Goal: Transaction & Acquisition: Obtain resource

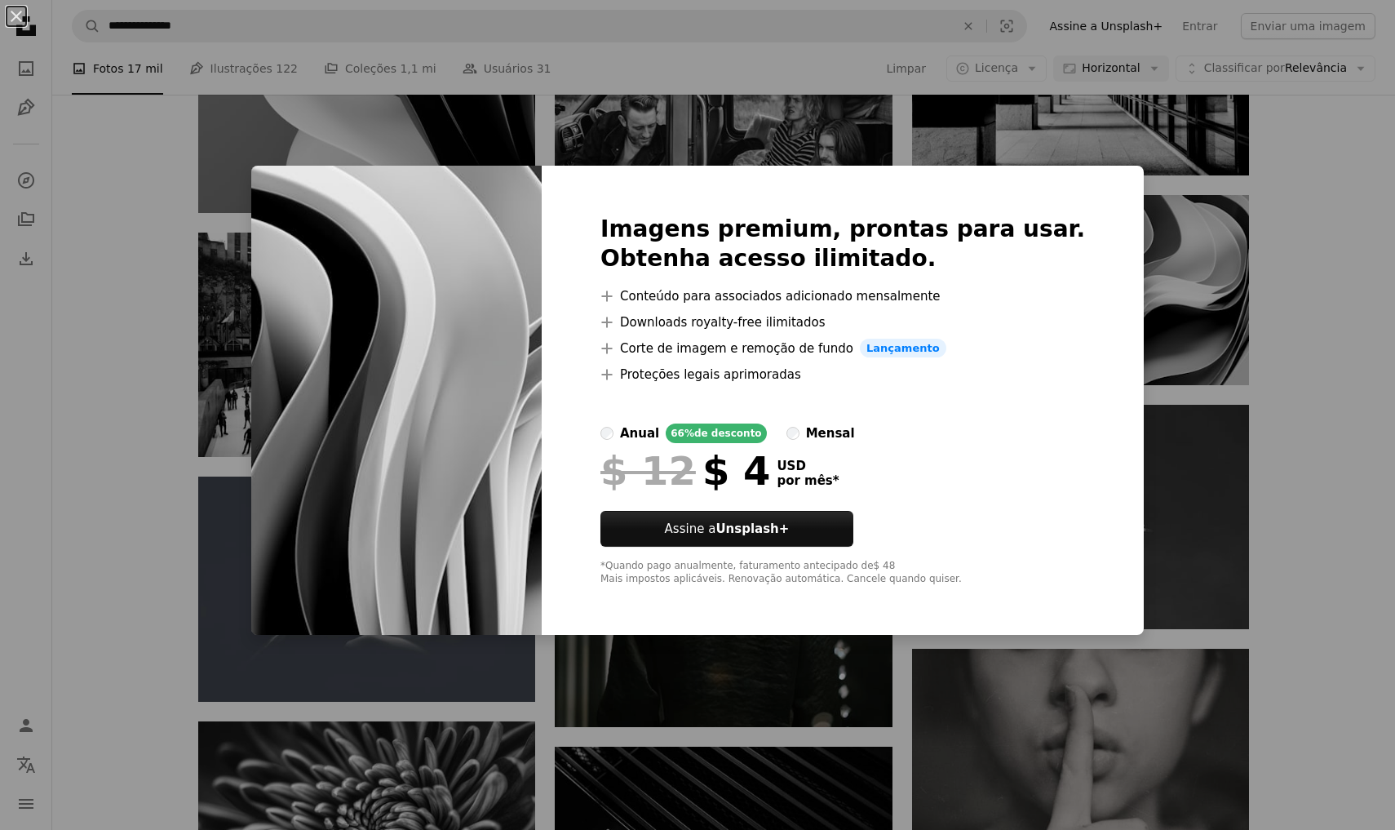
scroll to position [16699, 0]
click at [1274, 227] on div "An X shape Imagens premium, prontas para usar. Obtenha acesso ilimitado. A plus…" at bounding box center [697, 415] width 1395 height 830
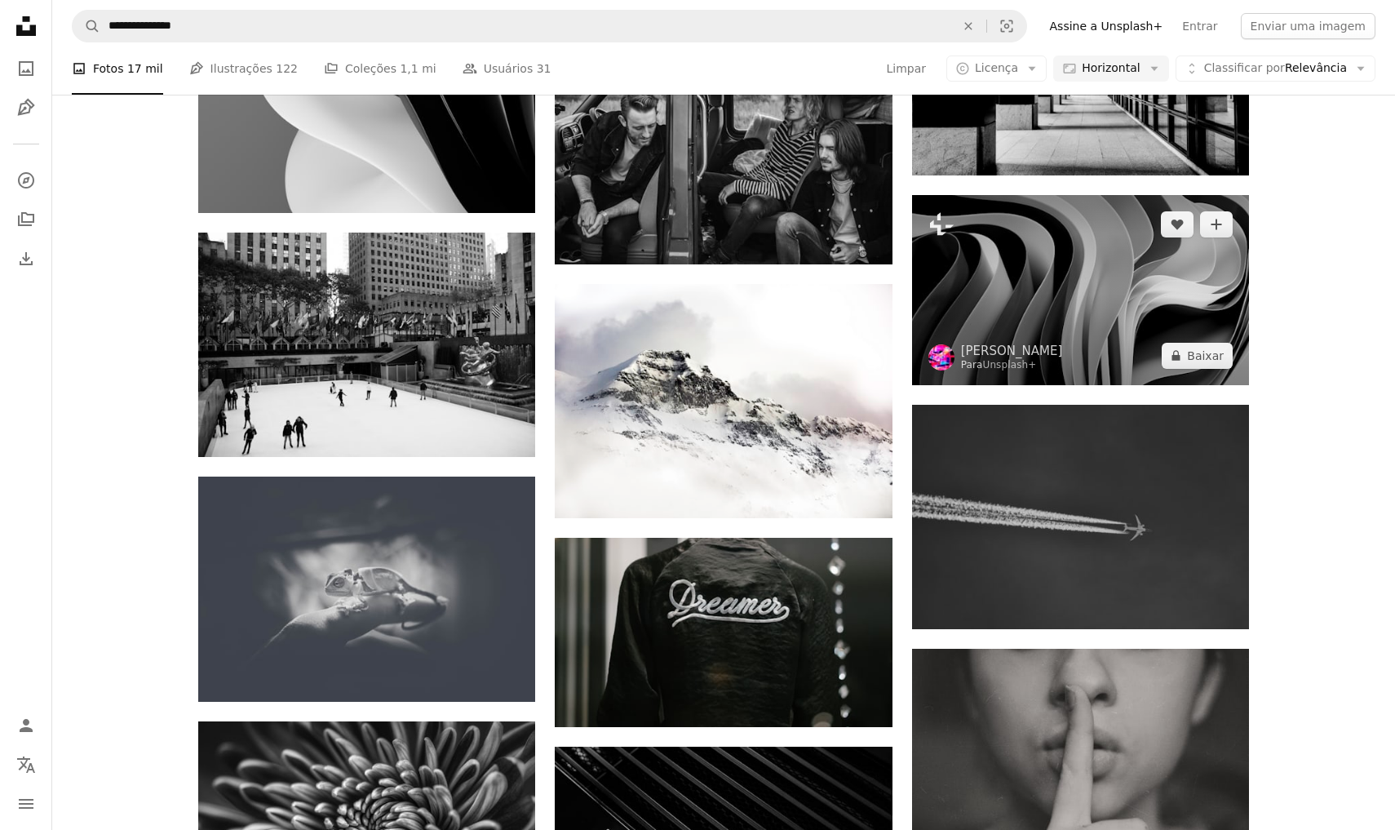
click at [1141, 272] on img at bounding box center [1080, 289] width 337 height 189
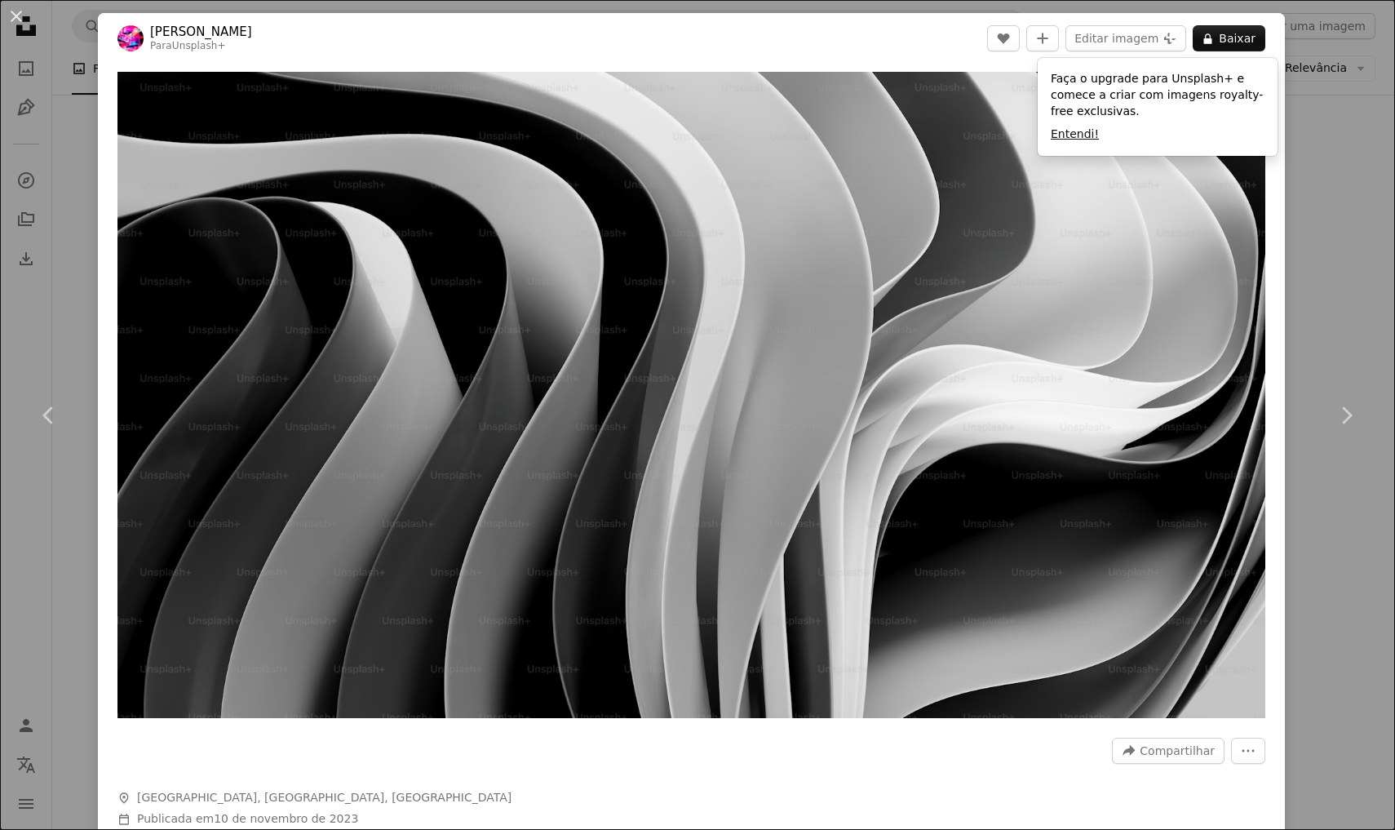
click at [1087, 131] on button "Entendi!" at bounding box center [1075, 134] width 48 height 16
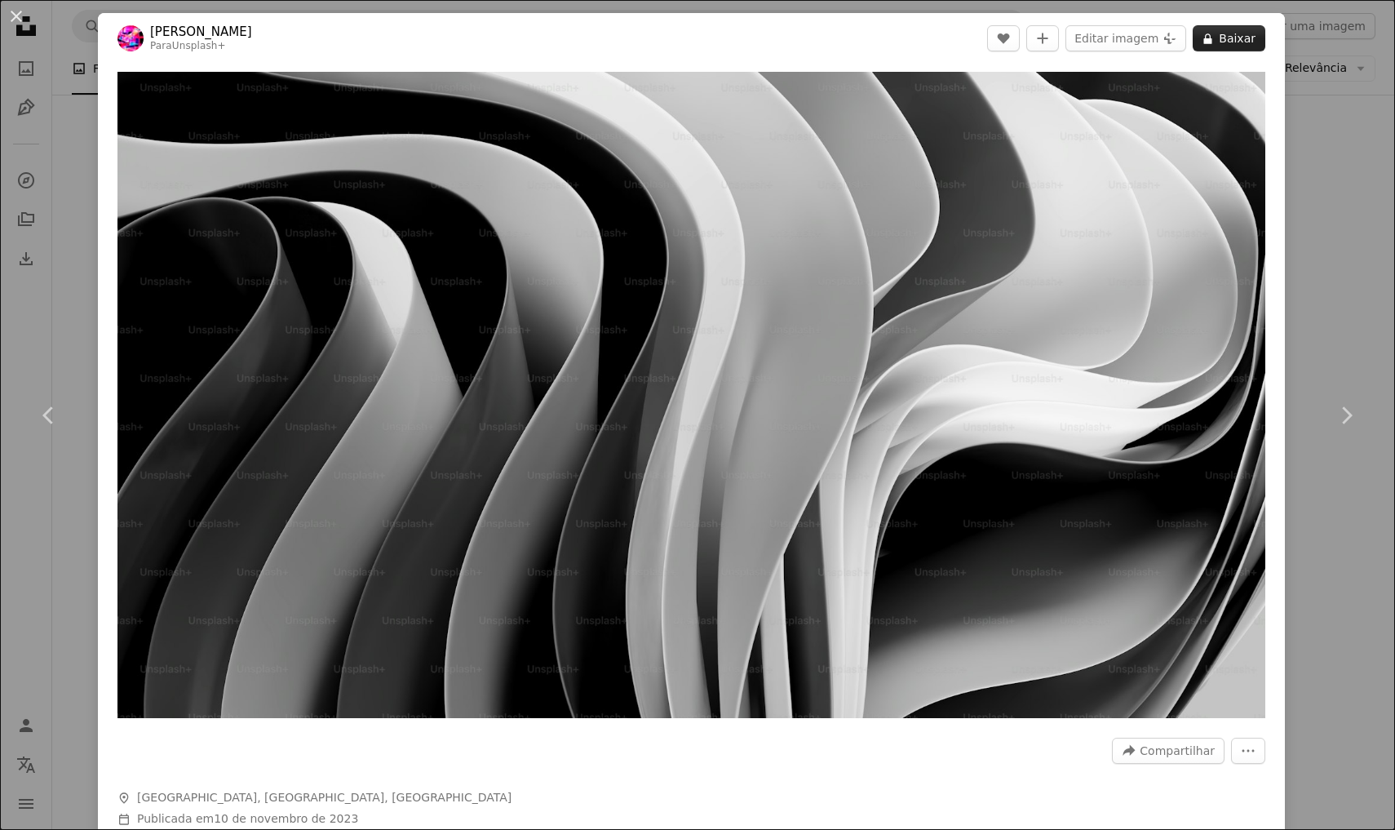
click at [1235, 27] on button "A lock Baixar" at bounding box center [1229, 38] width 73 height 26
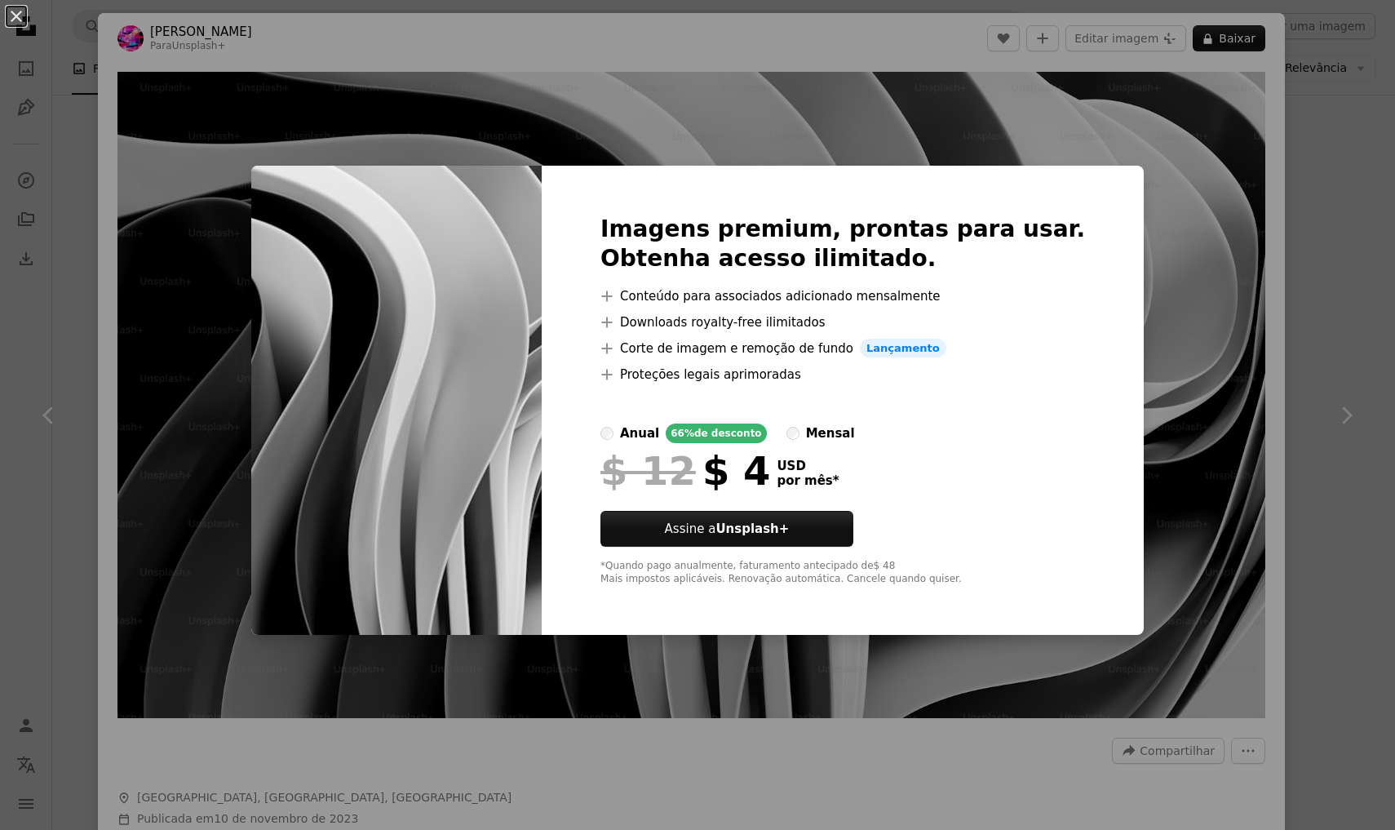
click at [1234, 28] on div "An X shape Imagens premium, prontas para usar. Obtenha acesso ilimitado. A plus…" at bounding box center [697, 415] width 1395 height 830
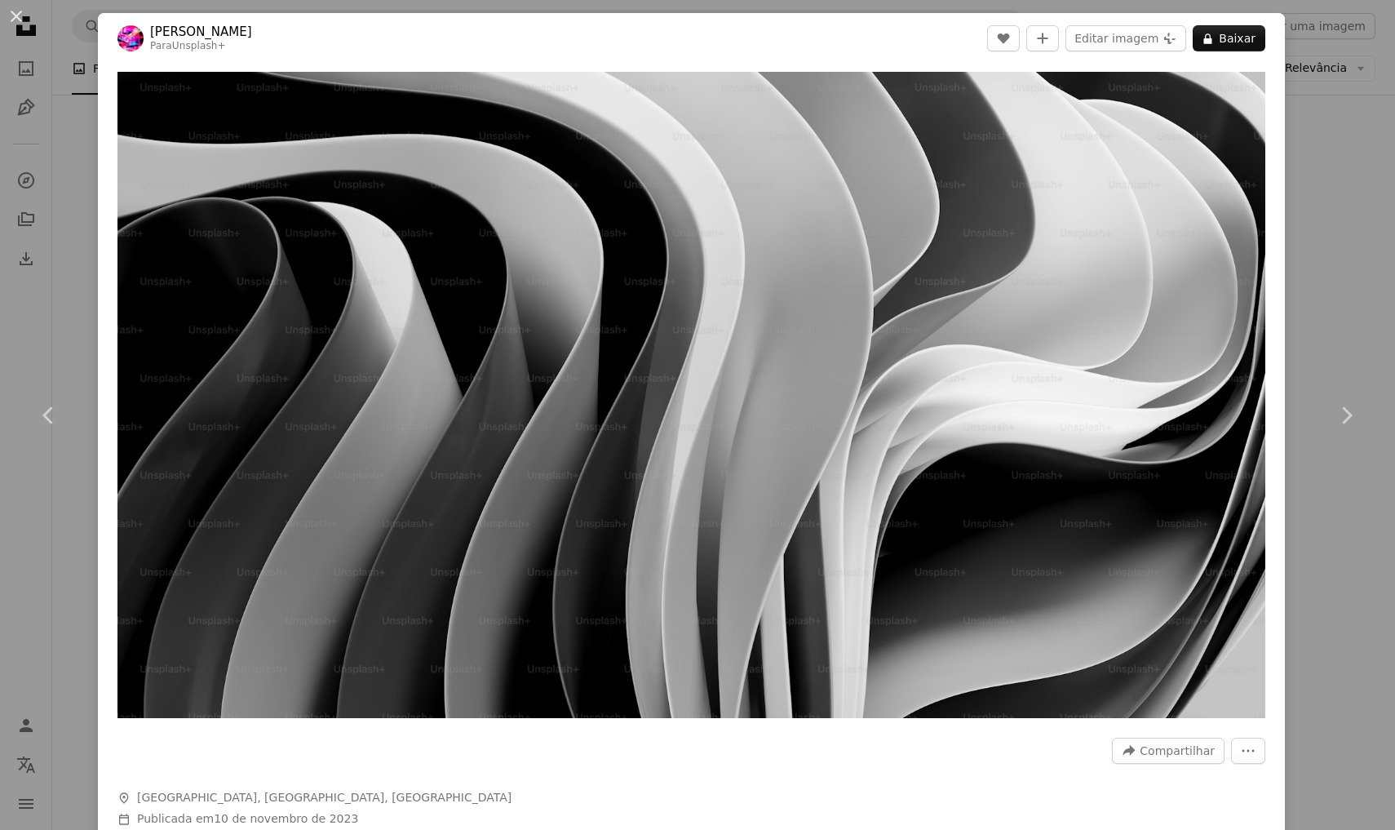
click at [1390, 74] on div "An X shape Chevron left Chevron right [PERSON_NAME] Para Unsplash+ A heart A pl…" at bounding box center [697, 415] width 1395 height 830
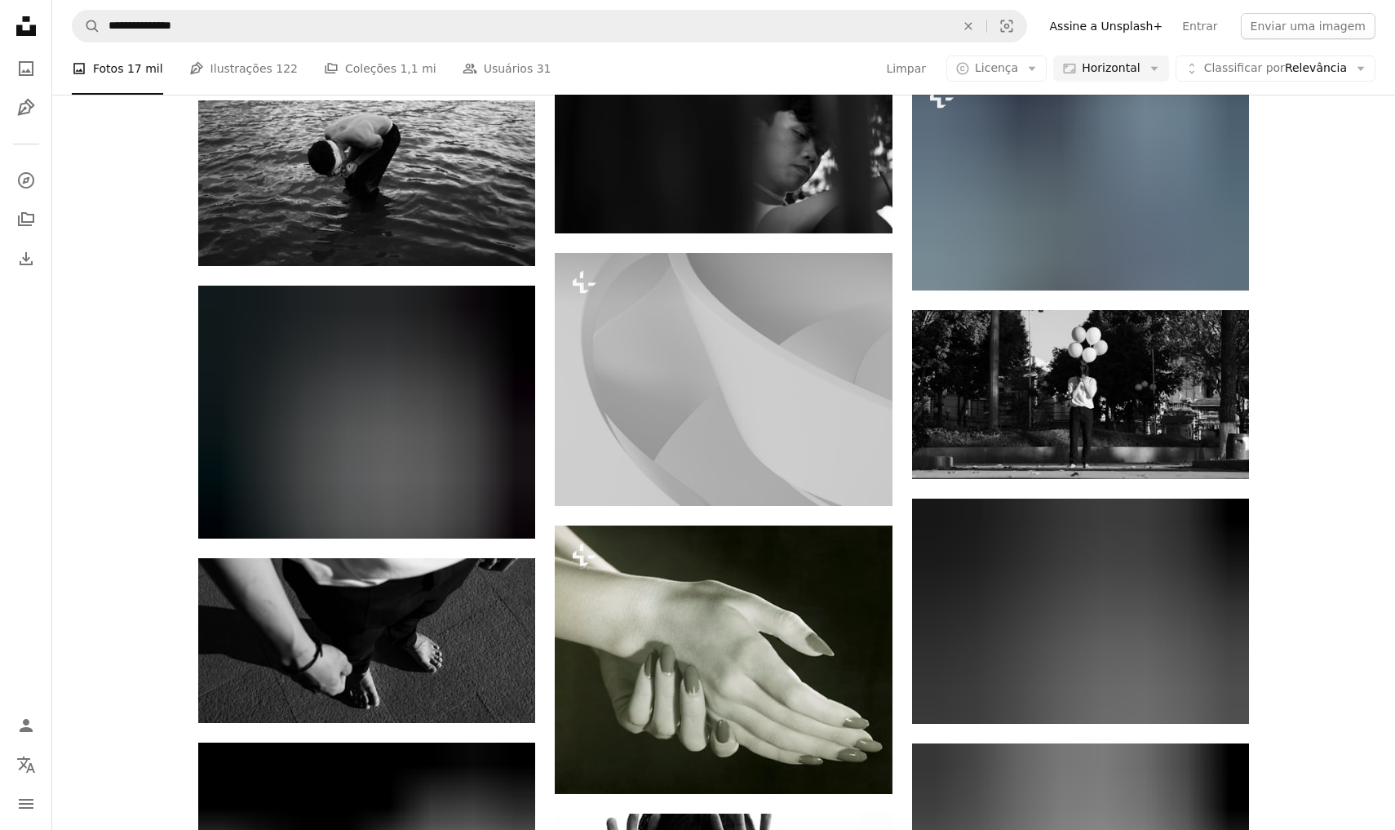
scroll to position [42526, 0]
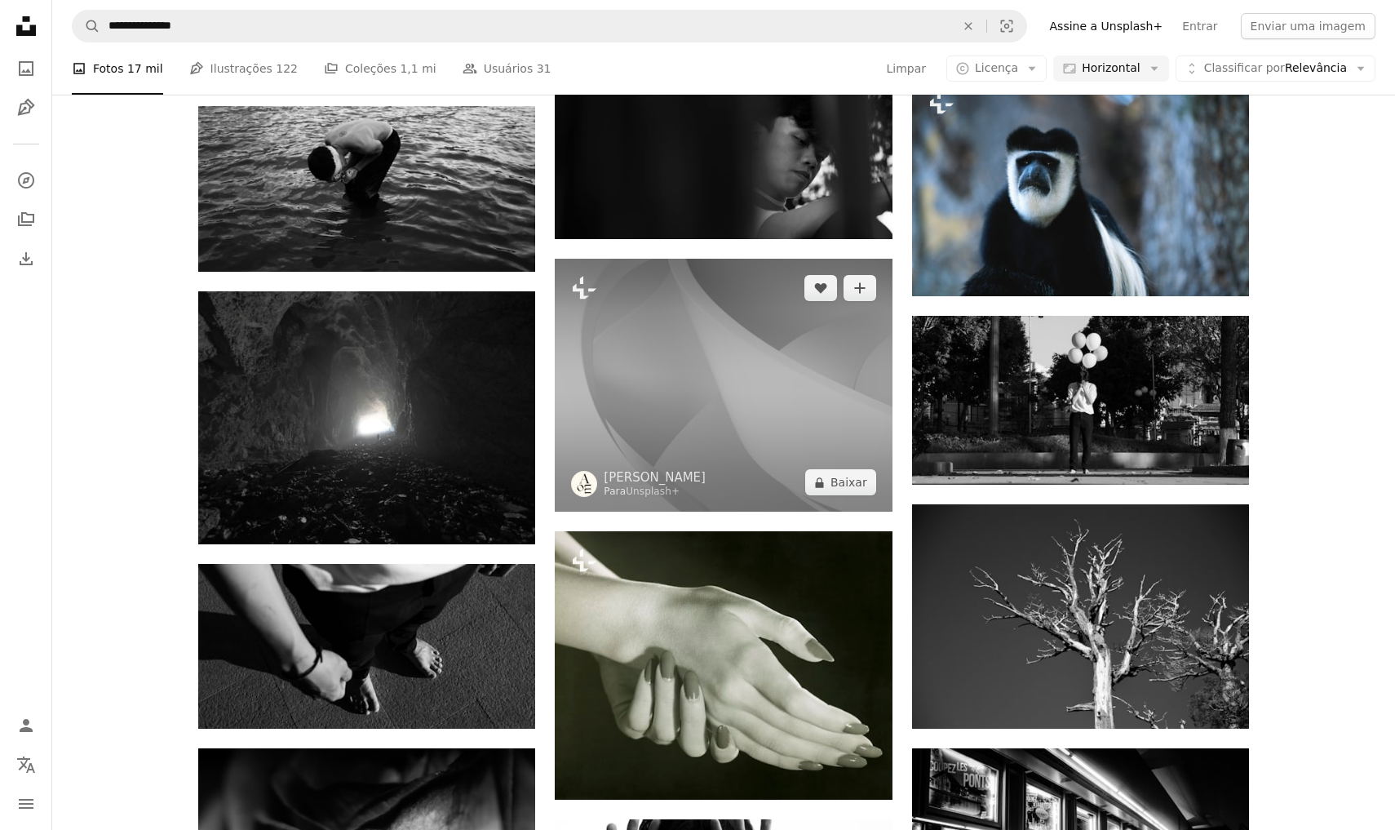
click at [730, 420] on img at bounding box center [723, 385] width 337 height 253
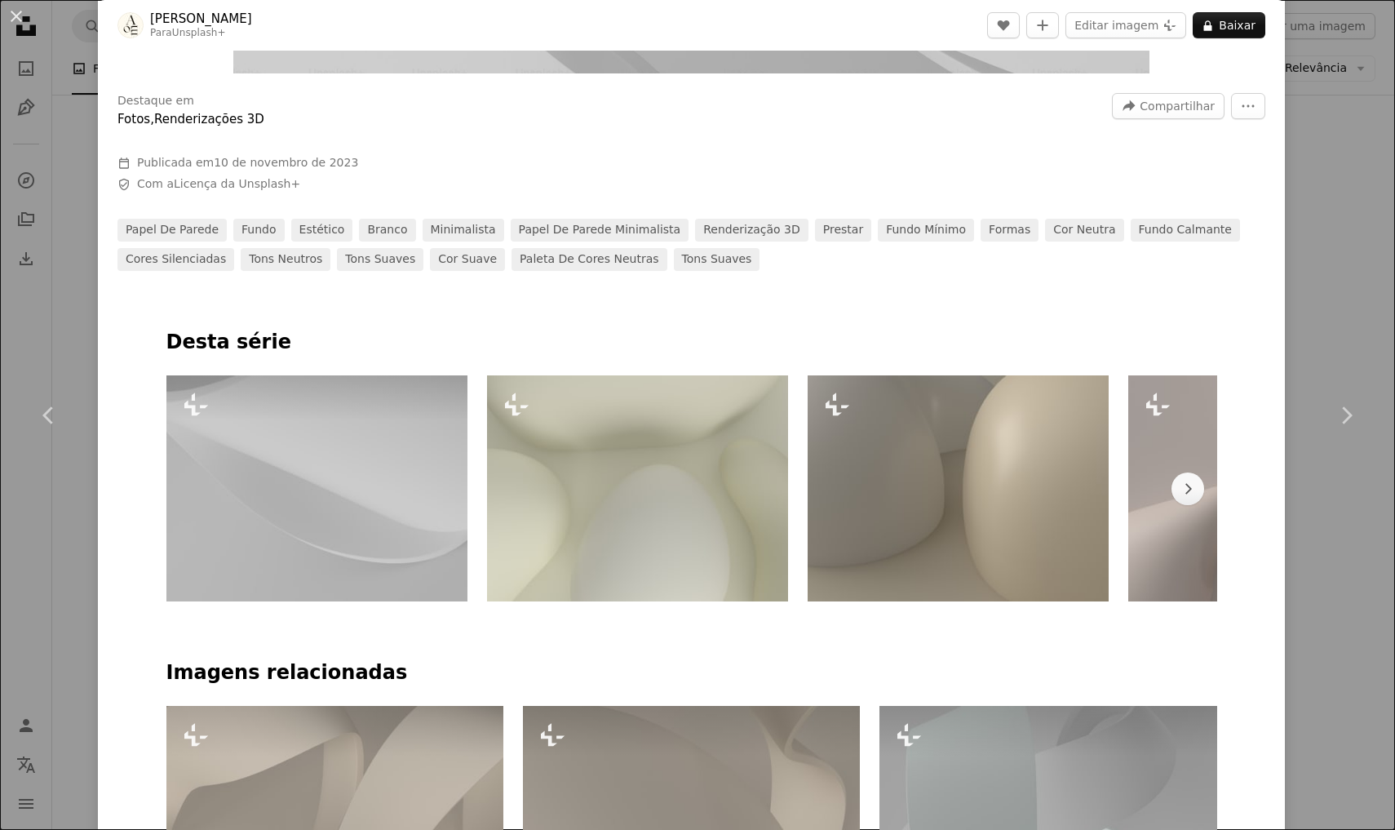
click at [288, 542] on img at bounding box center [316, 488] width 301 height 226
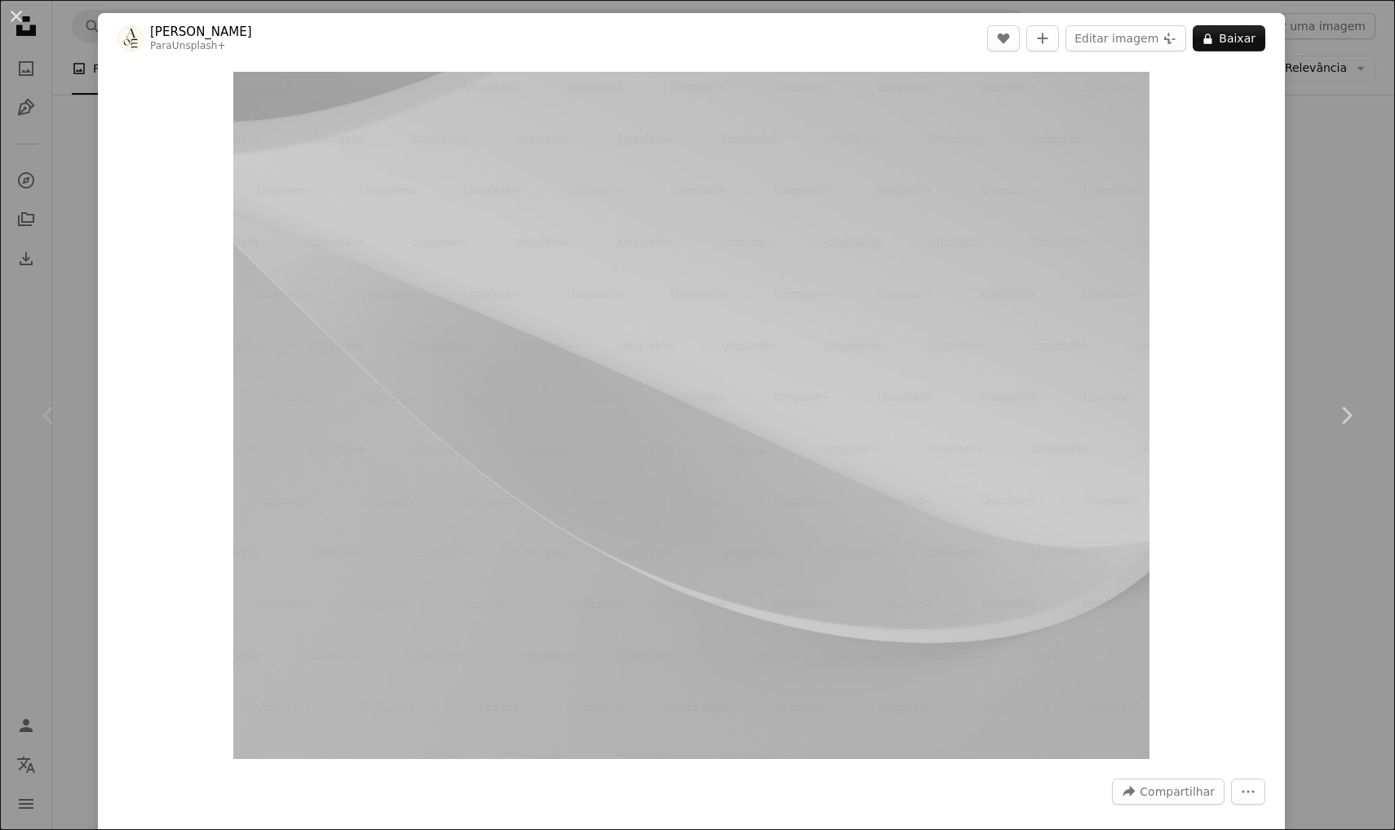
click at [1370, 148] on div "An X shape Chevron left Chevron right [PERSON_NAME] Para Unsplash+ A heart A pl…" at bounding box center [697, 415] width 1395 height 830
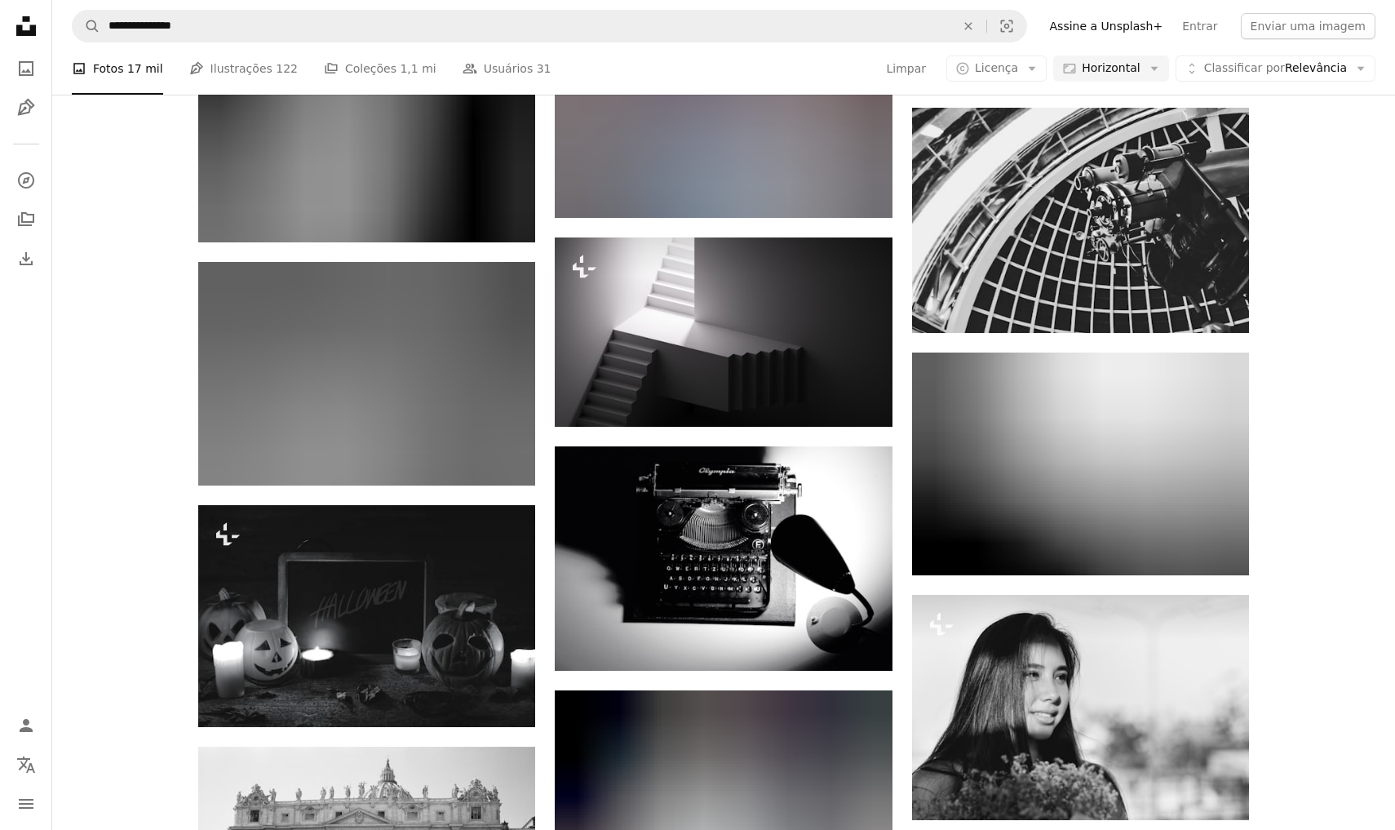
scroll to position [84098, 0]
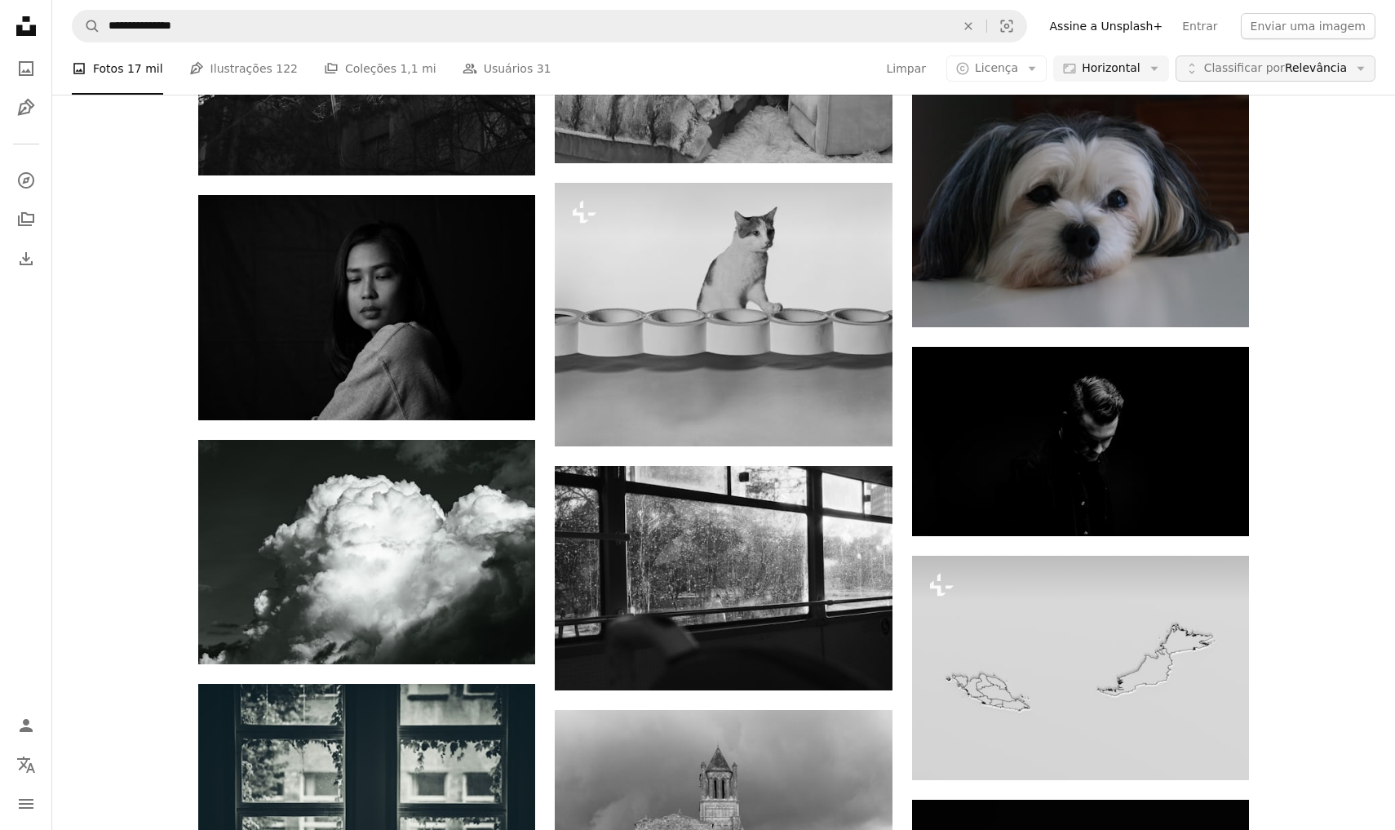
click at [1270, 70] on span "Classificar por" at bounding box center [1244, 67] width 81 height 13
click at [1271, 69] on span "Classificar por" at bounding box center [1244, 67] width 81 height 13
click at [1360, 70] on icon "Arrow down" at bounding box center [1360, 68] width 15 height 15
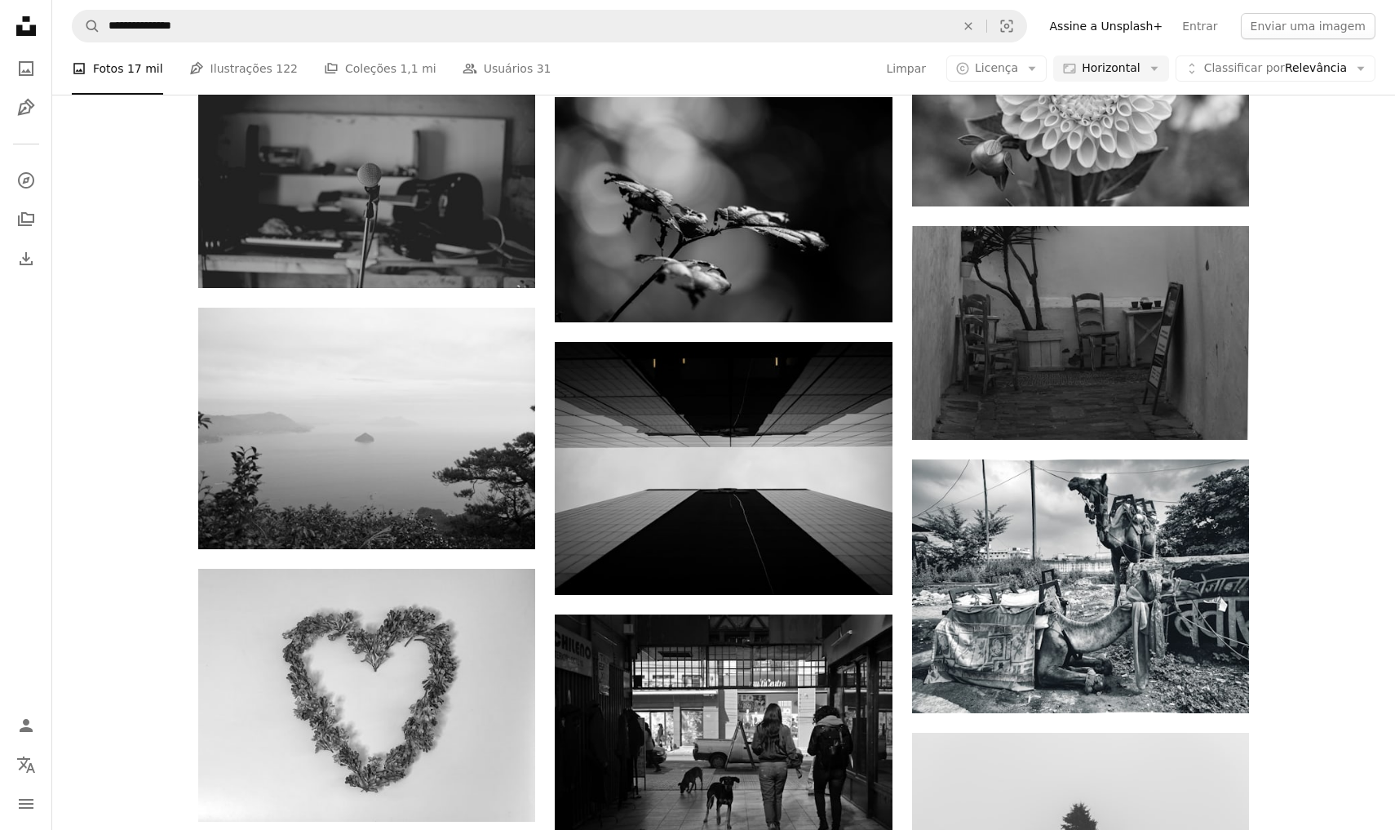
scroll to position [0, 0]
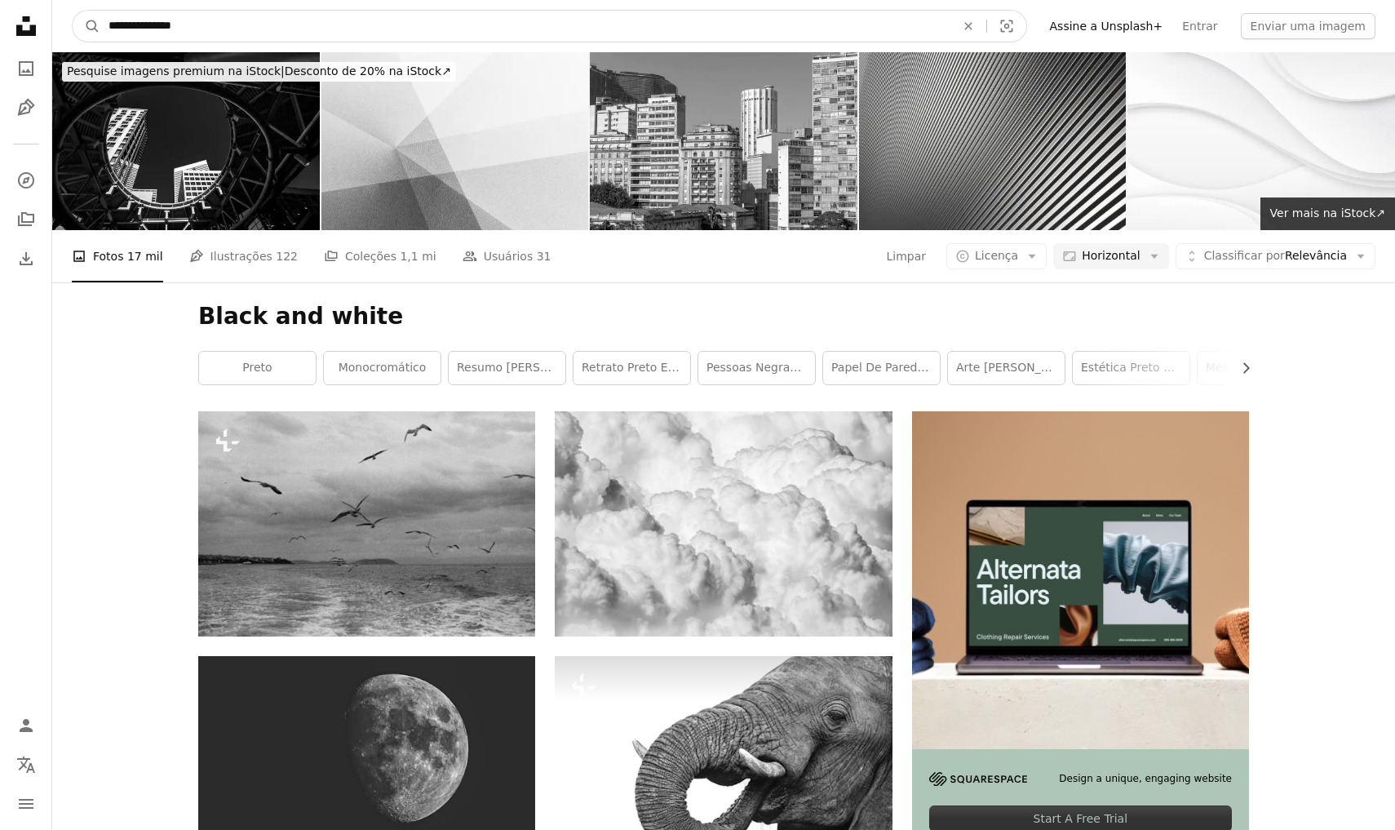
click at [504, 20] on input "**********" at bounding box center [525, 26] width 850 height 31
click at [116, 20] on input "**********" at bounding box center [525, 26] width 850 height 31
type input "**********"
click at [86, 26] on button "A magnifying glass" at bounding box center [87, 26] width 28 height 31
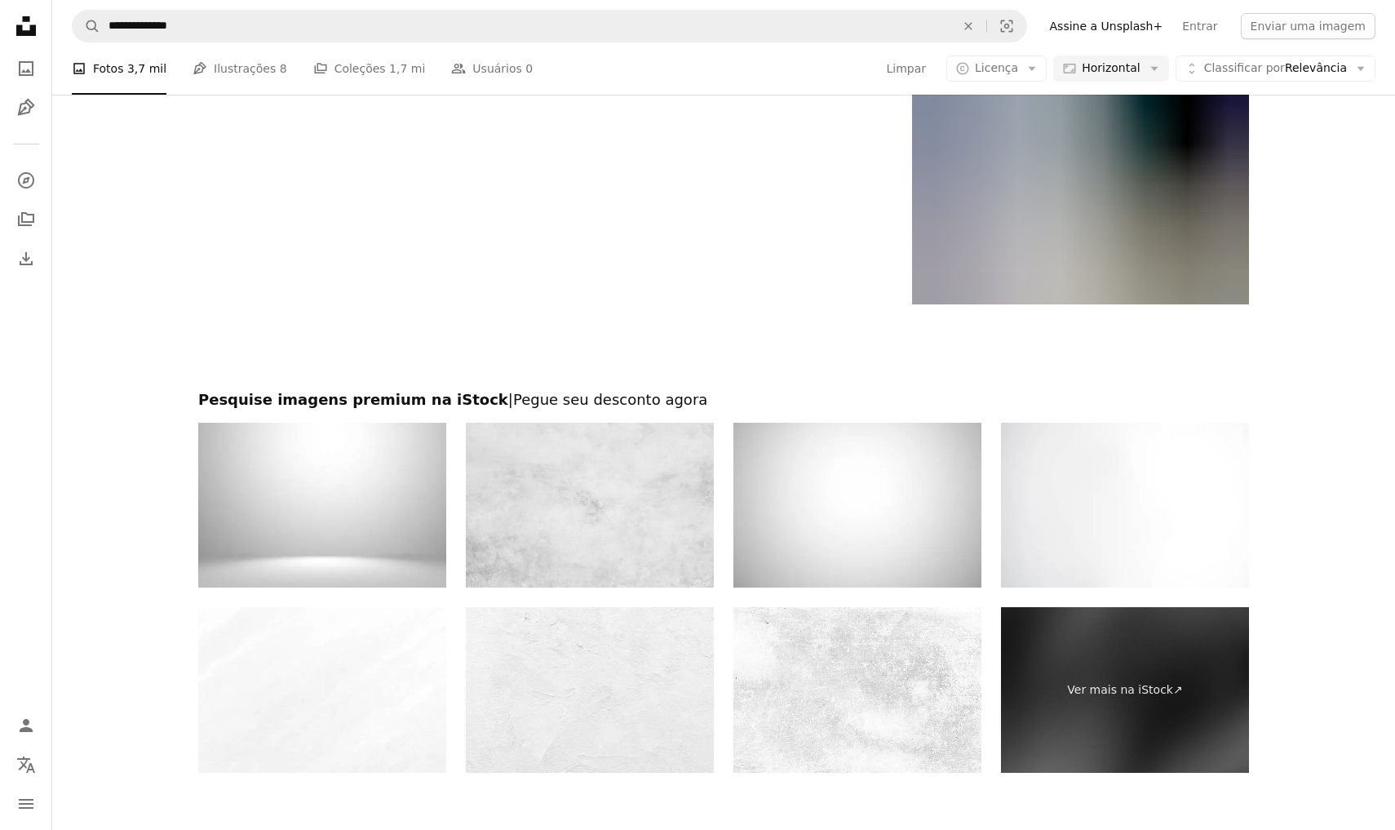
scroll to position [2014, 0]
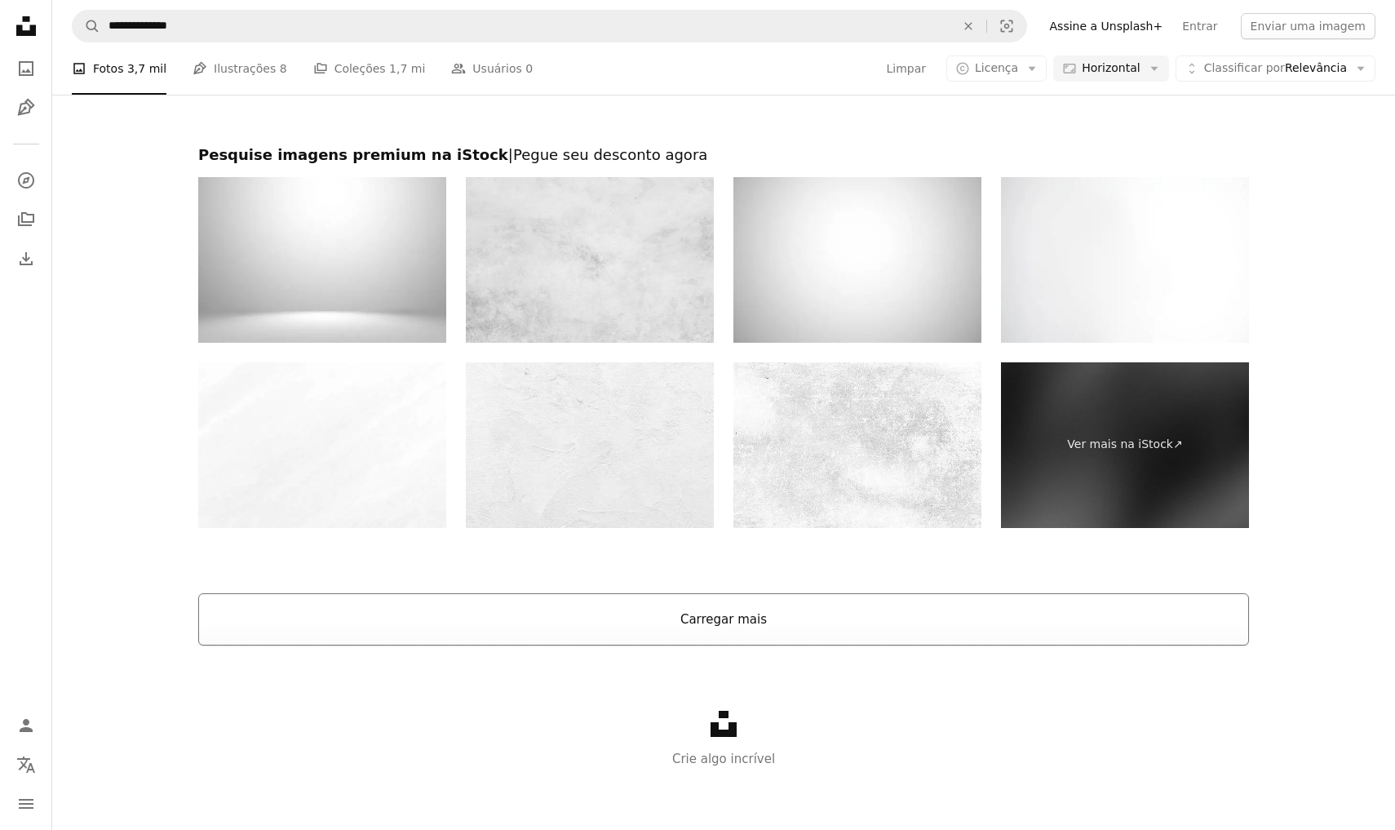
click at [538, 593] on button "Carregar mais" at bounding box center [723, 619] width 1051 height 52
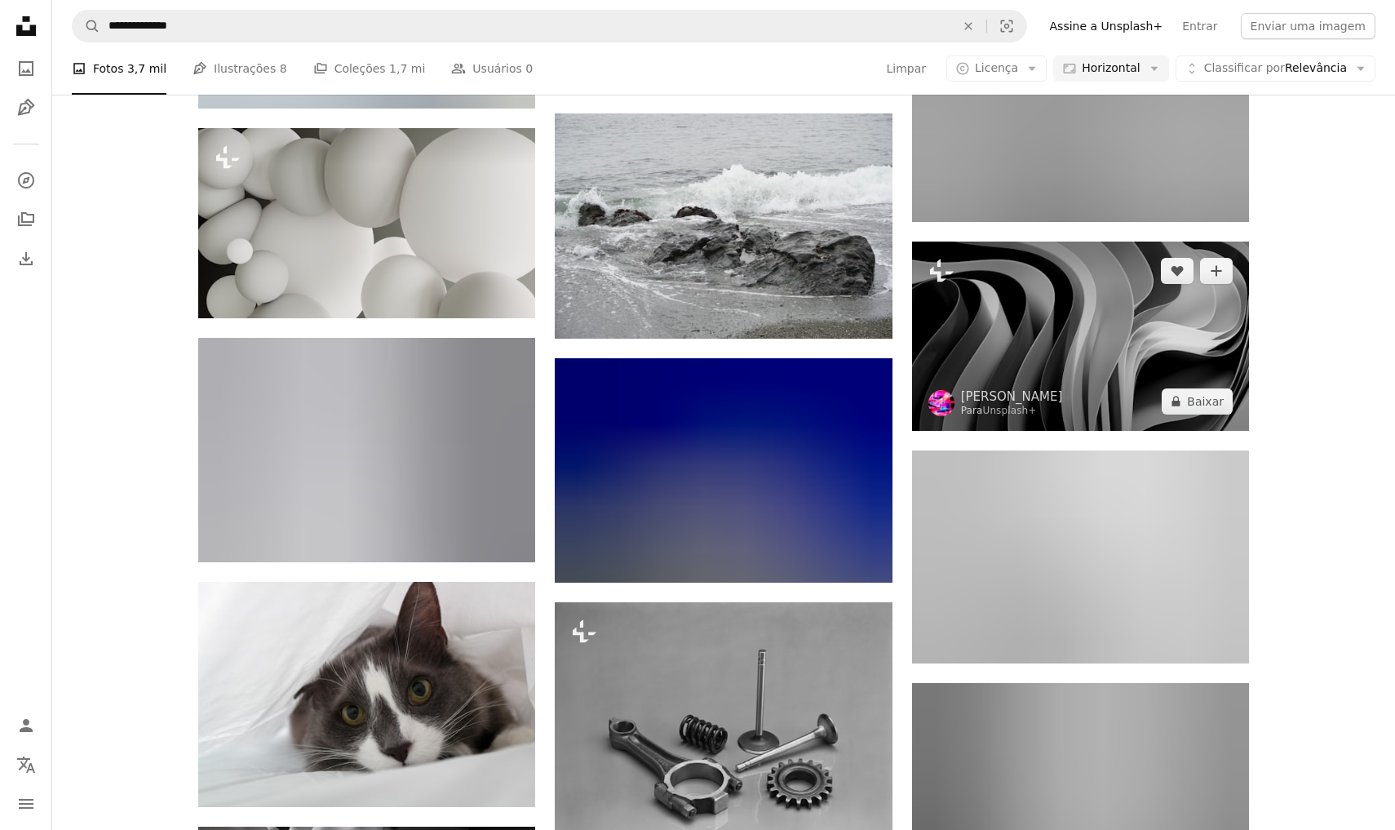
scroll to position [15080, 0]
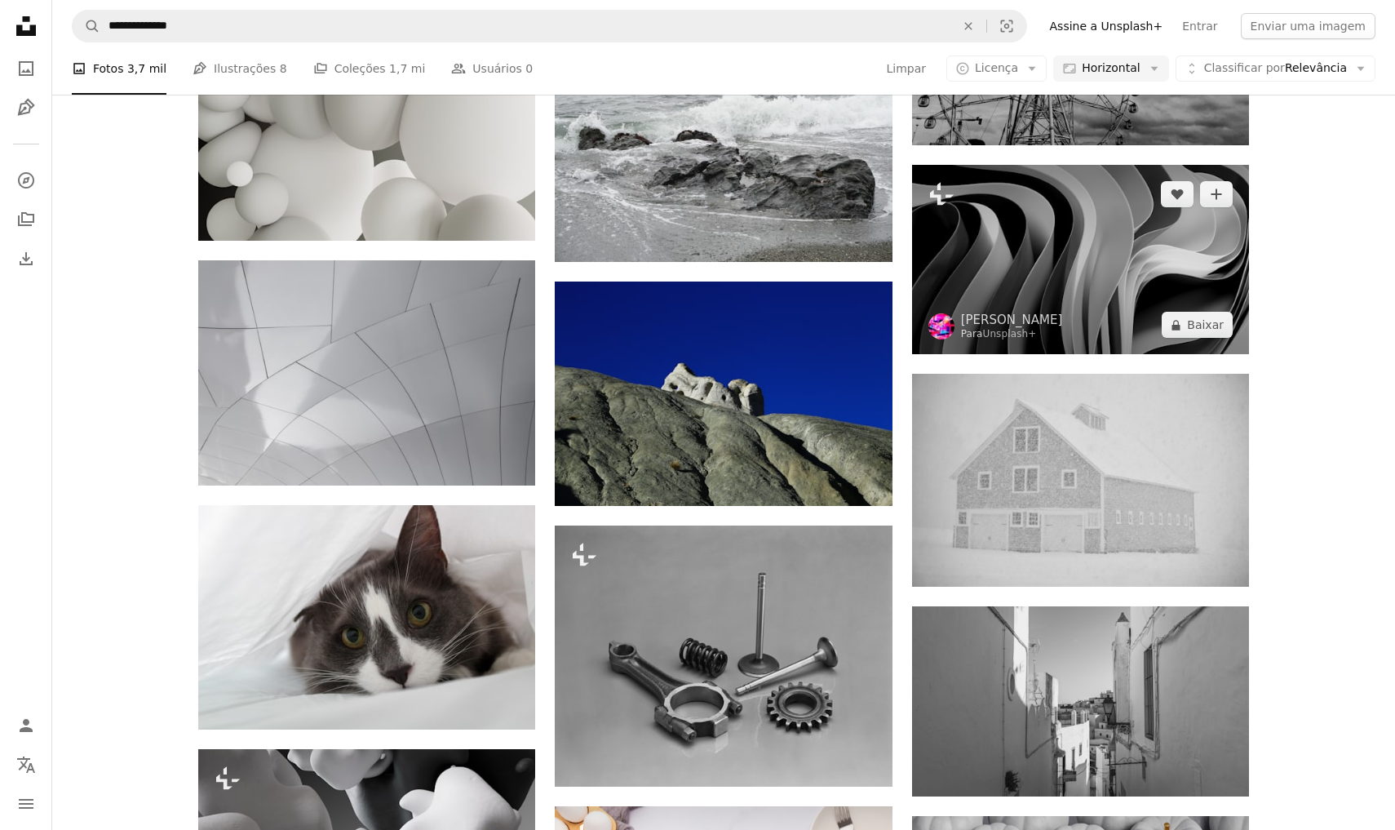
click at [1057, 241] on img at bounding box center [1080, 259] width 337 height 189
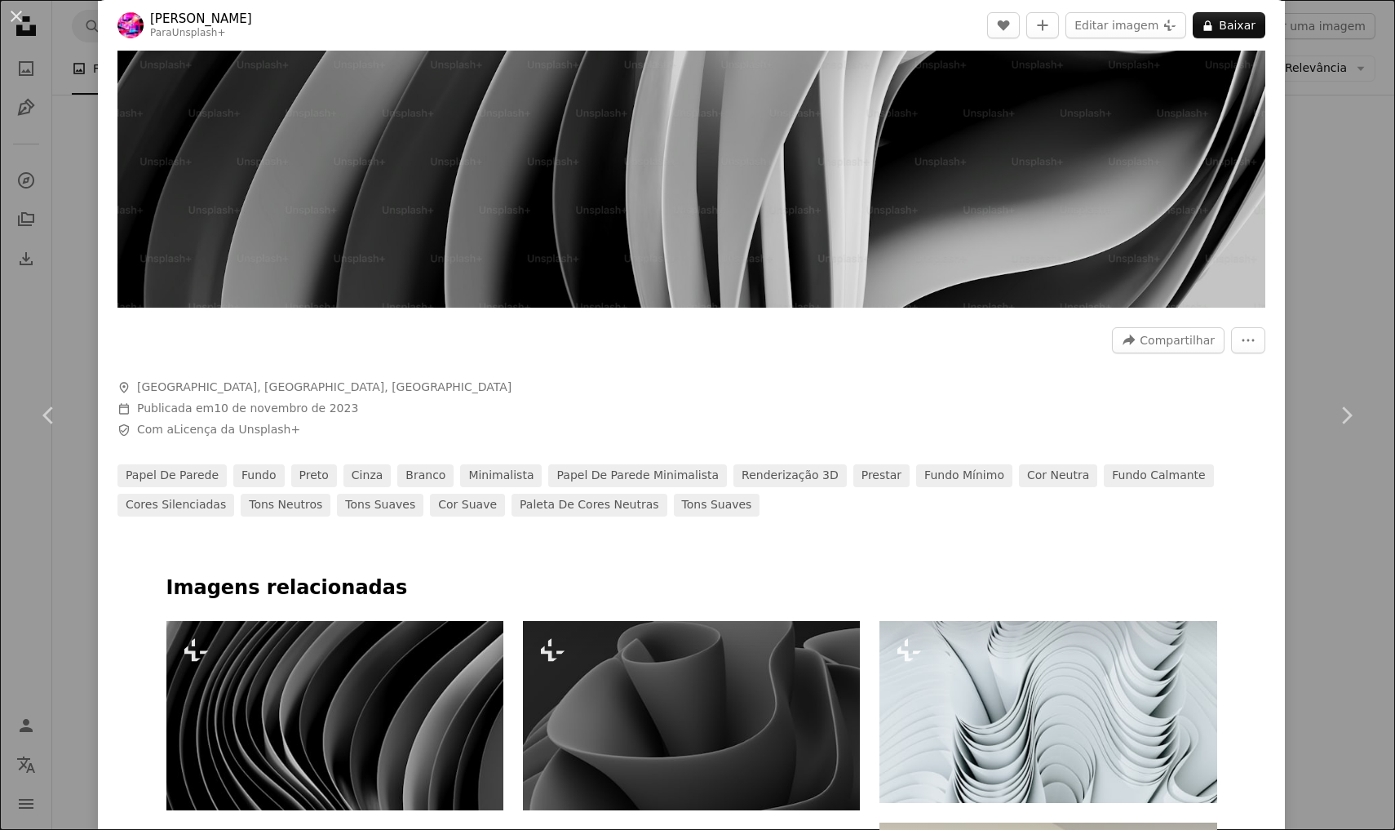
scroll to position [653, 0]
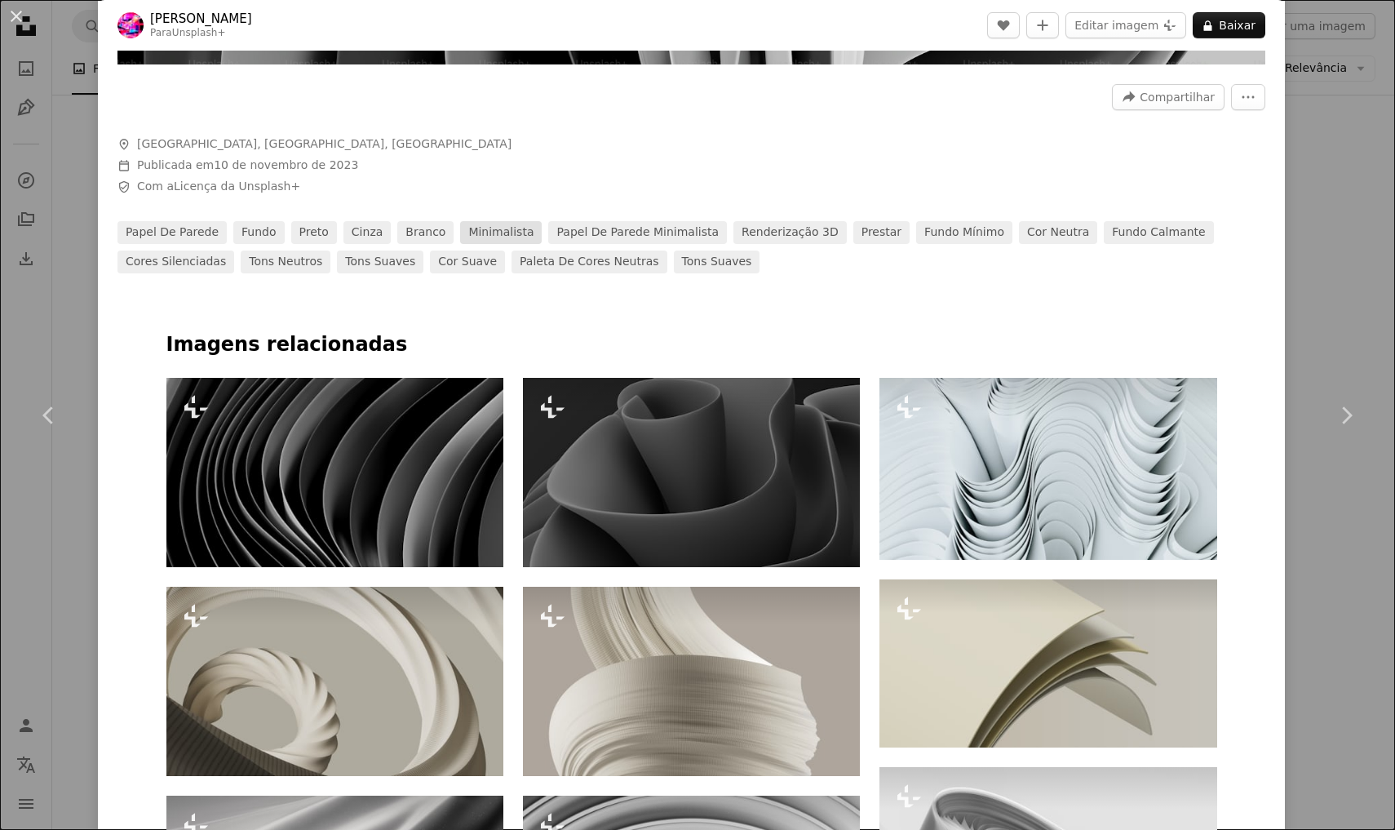
click at [490, 235] on link "minimalista" at bounding box center [501, 232] width 82 height 23
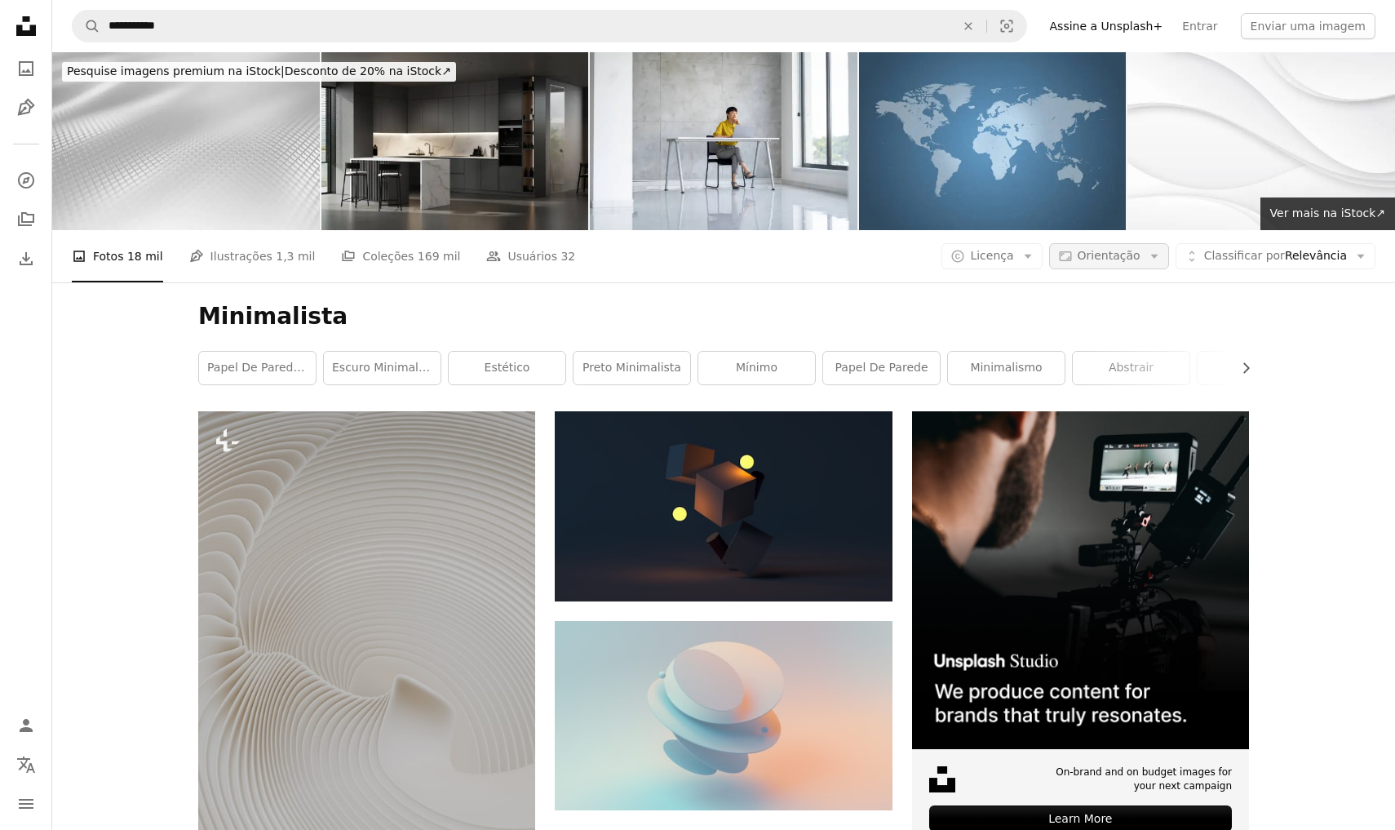
click at [1106, 259] on span "Orientação" at bounding box center [1109, 255] width 63 height 13
click at [1106, 364] on link "Horizontal" at bounding box center [1131, 357] width 134 height 29
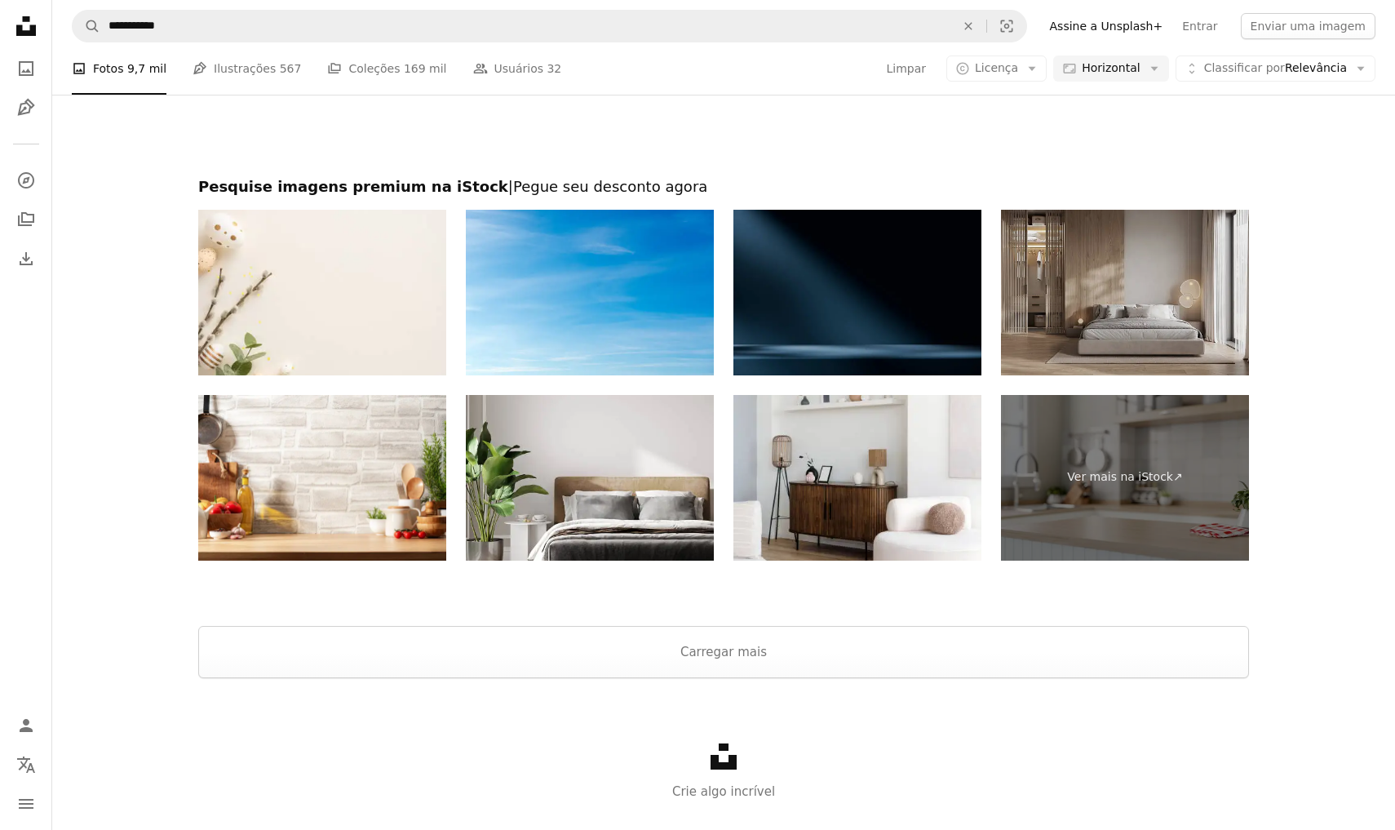
scroll to position [2052, 0]
